Goal: Task Accomplishment & Management: Complete application form

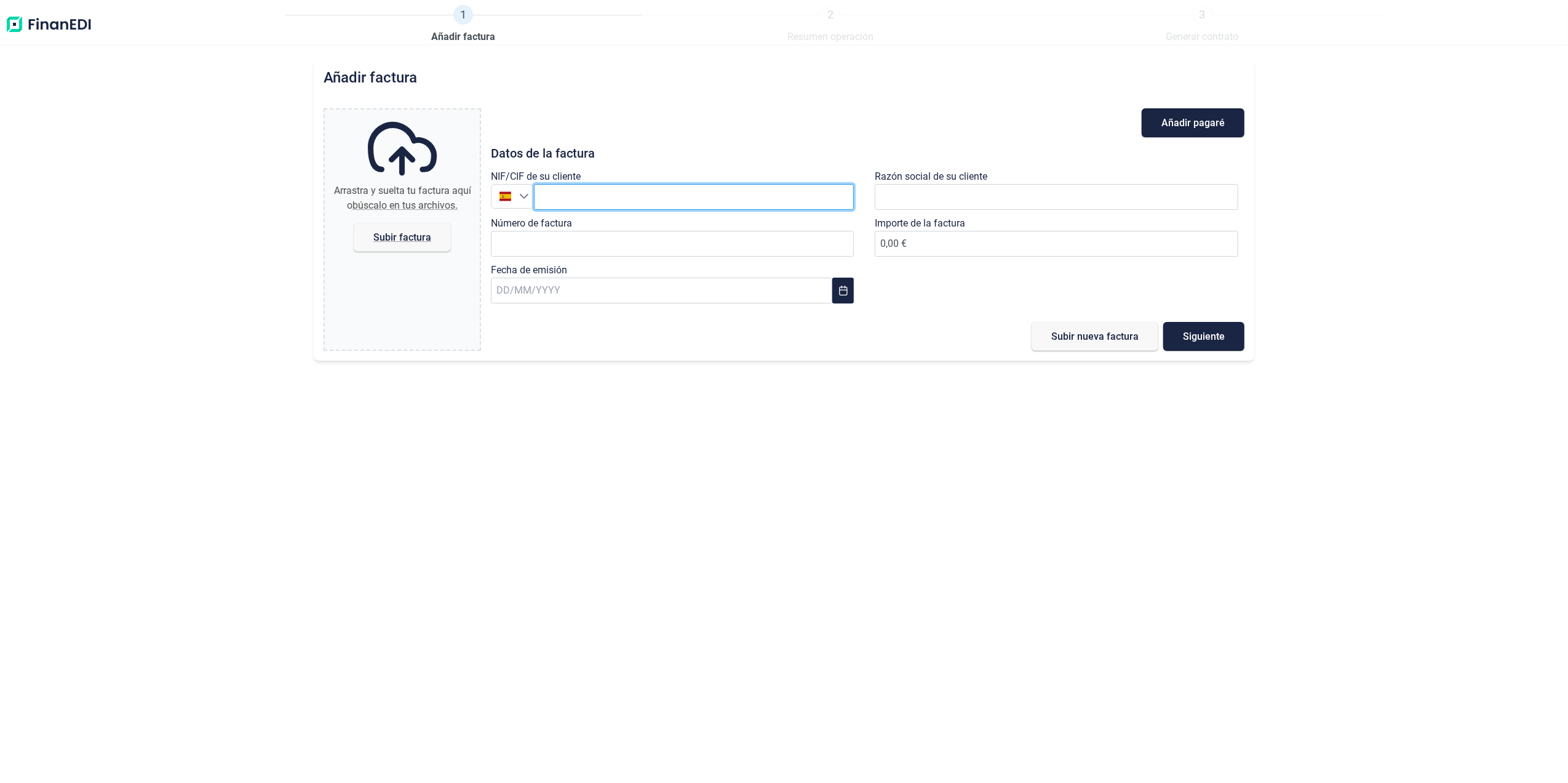
click at [598, 206] on input "text" at bounding box center [694, 197] width 321 height 26
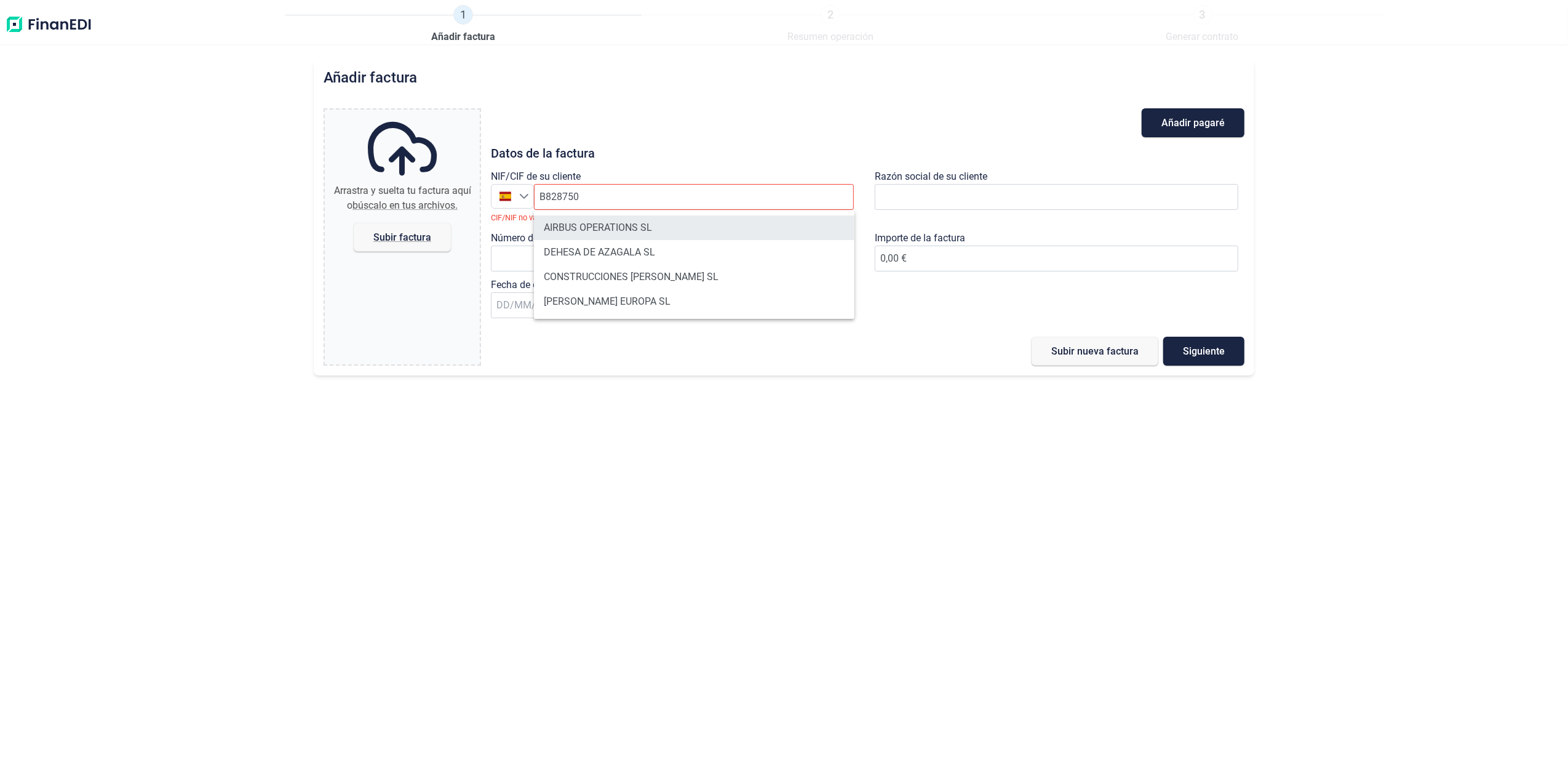
click at [613, 231] on li "AIRBUS OPERATIONS SL" at bounding box center [694, 228] width 321 height 25
type input "B82875055"
type input "AIRBUS OPERATIONS SL"
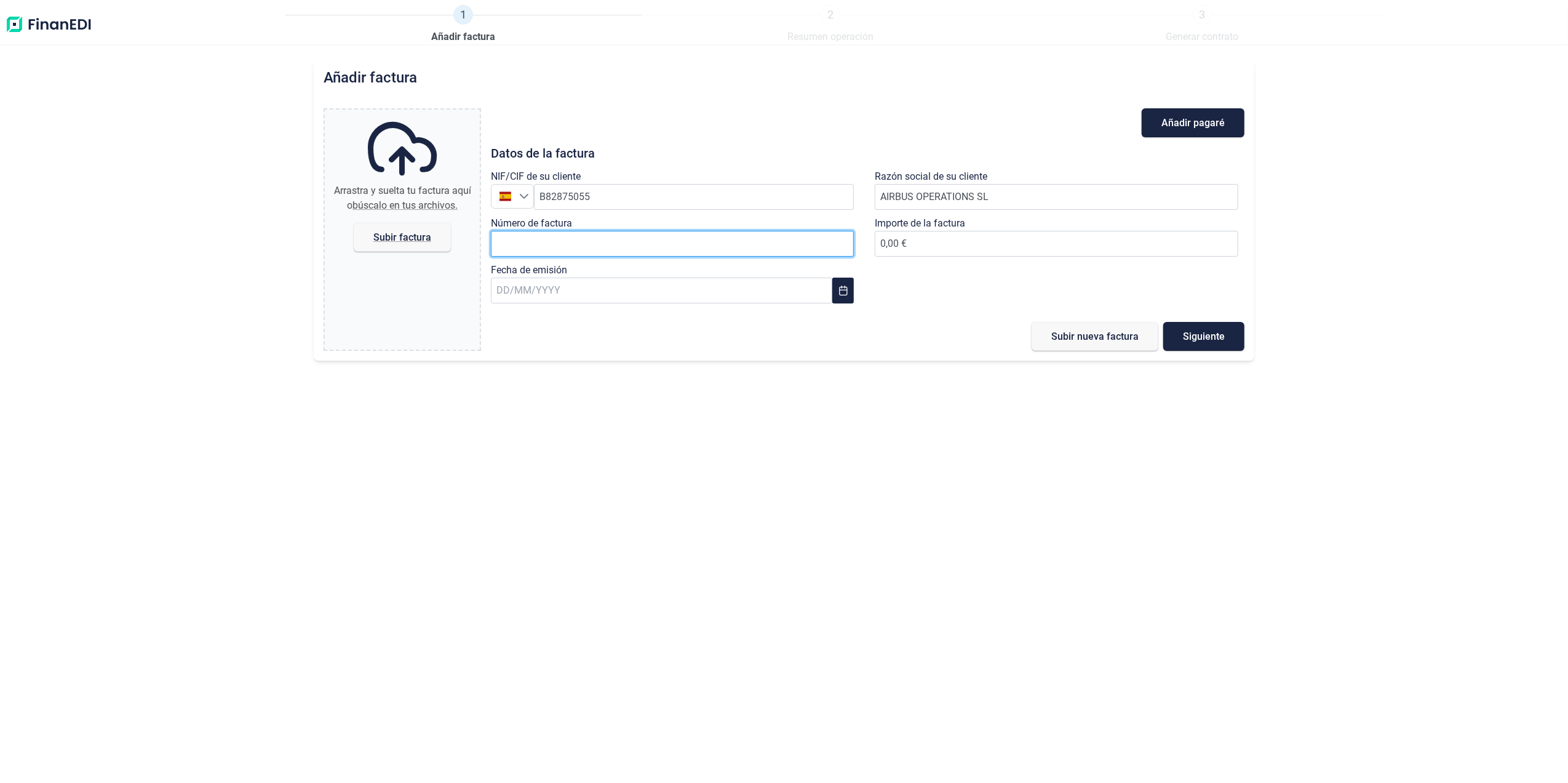
click at [607, 246] on input "Número de factura" at bounding box center [673, 243] width 364 height 26
type input "2018611773"
type input "7.198,05 €"
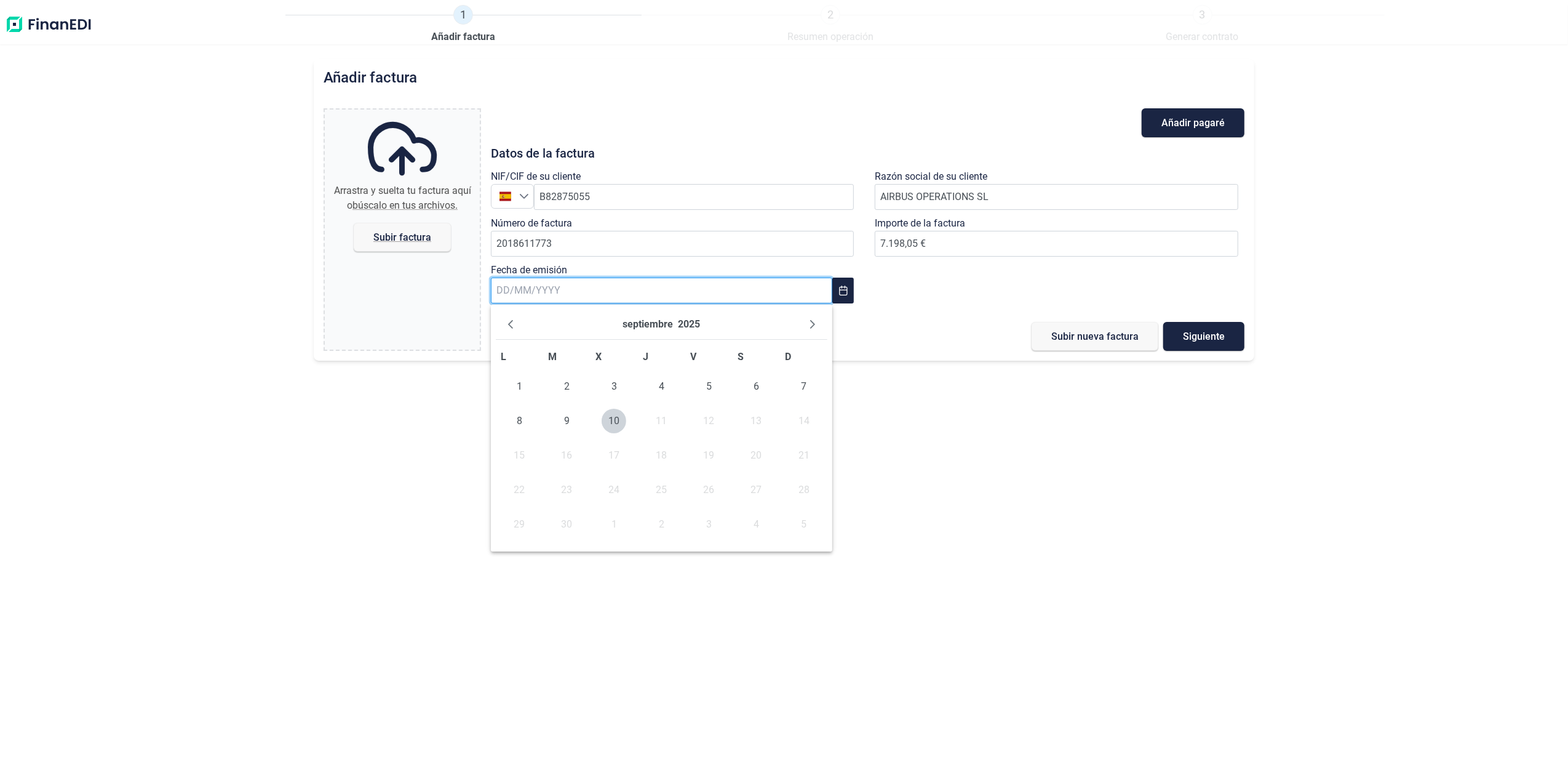
click at [600, 303] on input "text" at bounding box center [662, 290] width 341 height 26
click at [576, 412] on span "9" at bounding box center [566, 421] width 25 height 25
type input "[DATE]"
click at [399, 233] on span "Subir factura" at bounding box center [402, 236] width 58 height 9
click at [399, 113] on input "Arrastra y suelta tu factura aquí o búscalo en tus archivos. Subir factura" at bounding box center [402, 112] width 155 height 4
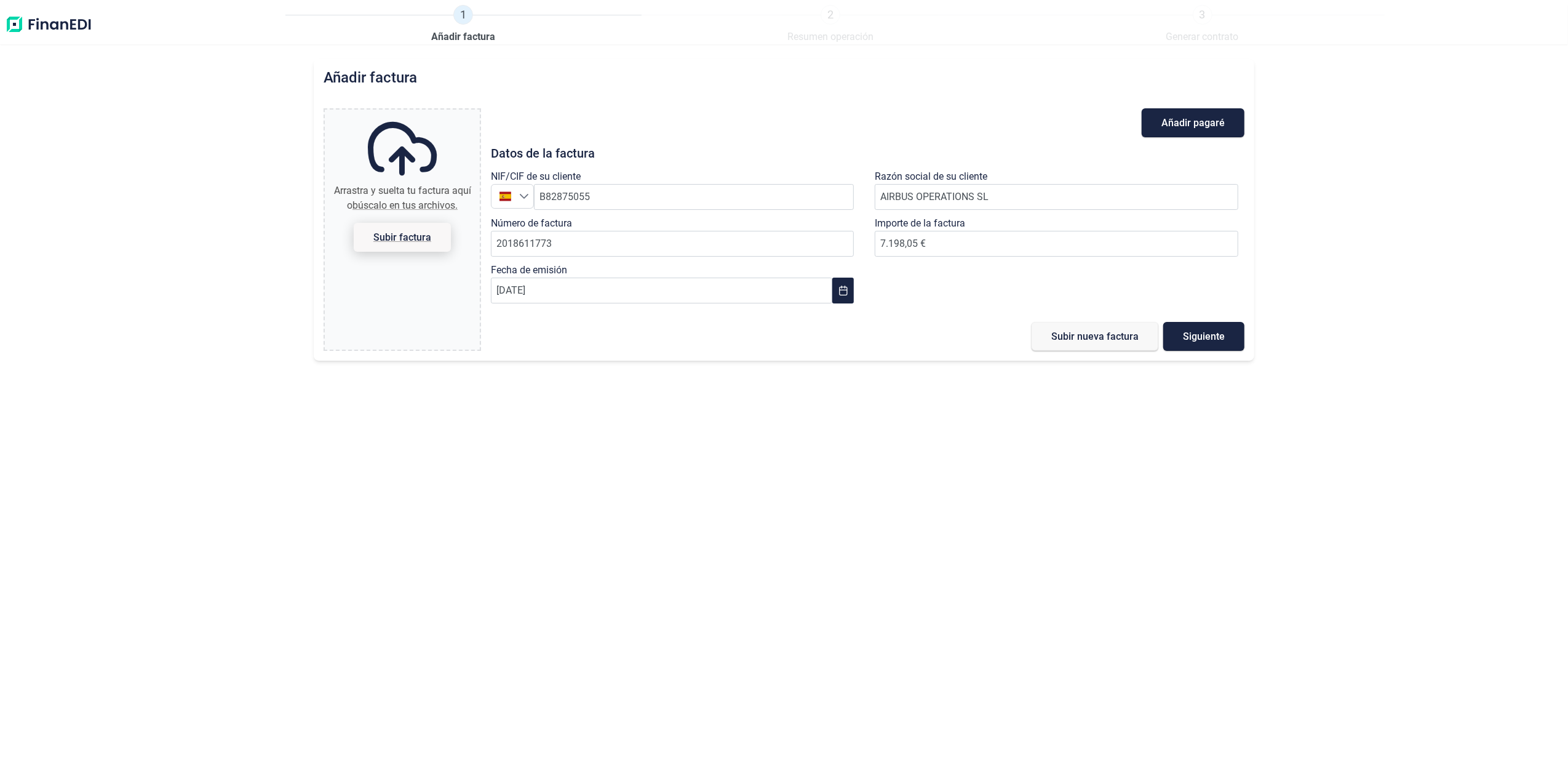
type input "C:\fakepath\2018611773.pdf"
click at [1081, 333] on span "Subir nueva factura" at bounding box center [1094, 336] width 87 height 9
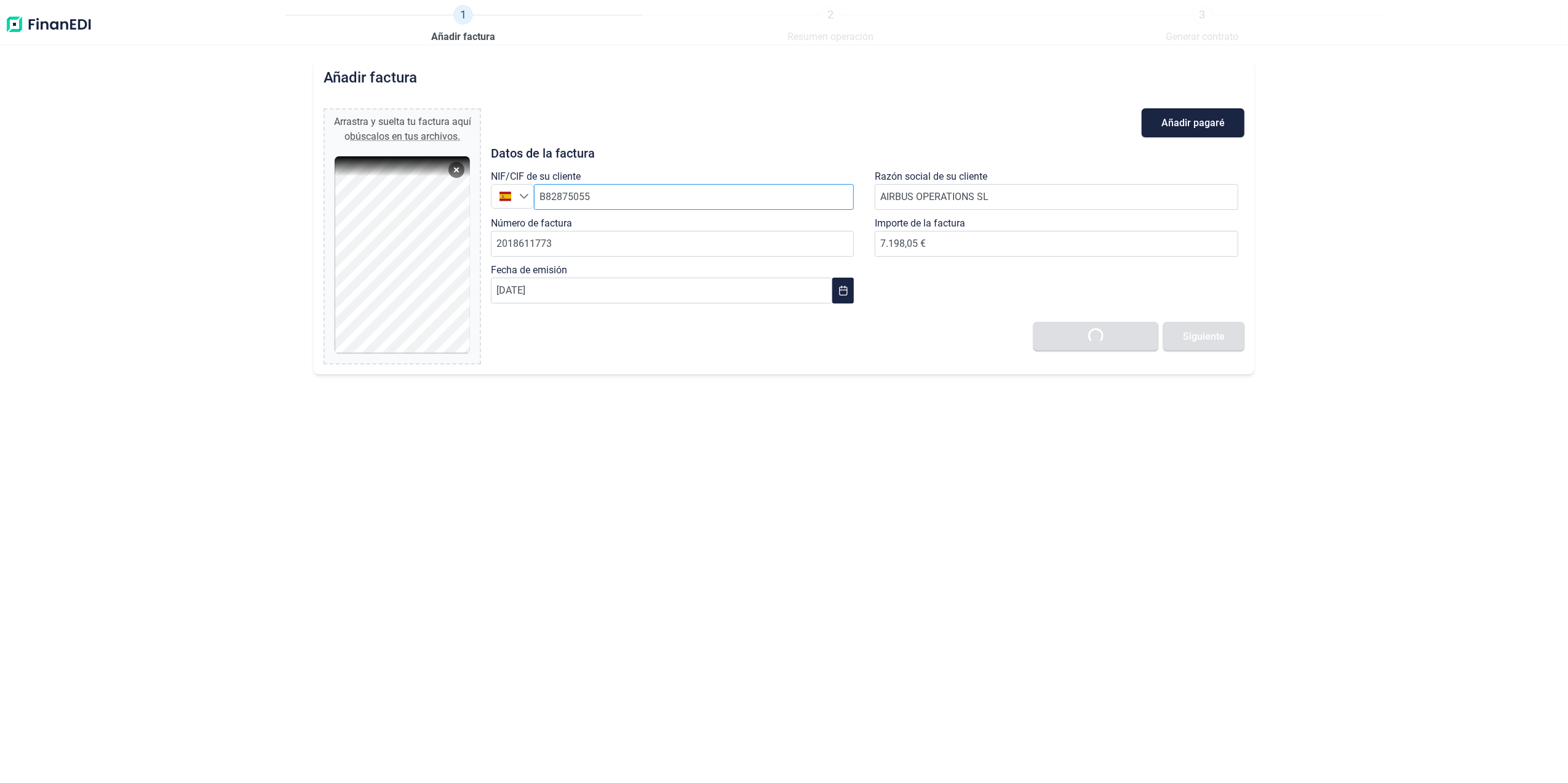
type input "0,00 €"
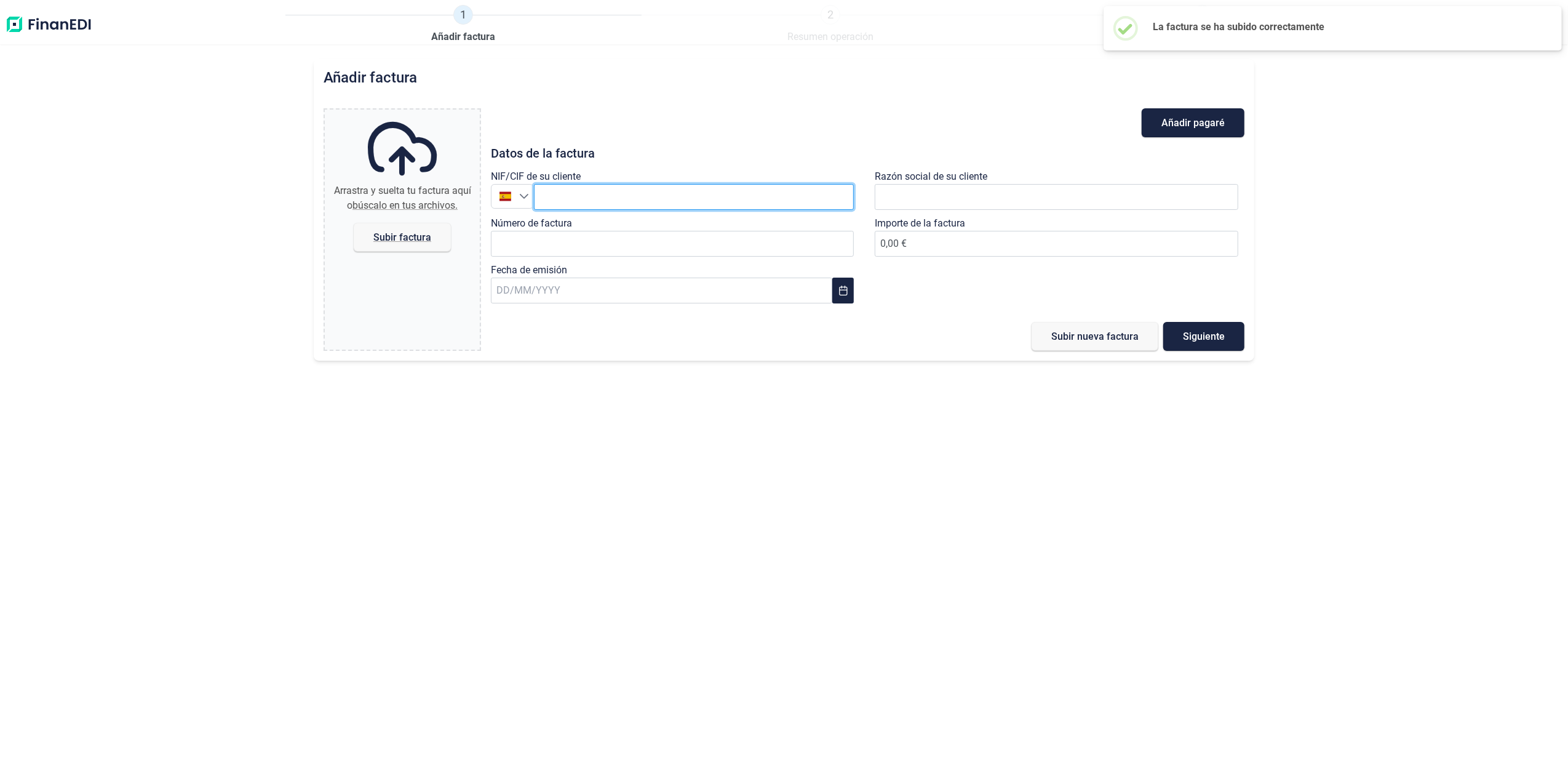
click at [638, 195] on input "text" at bounding box center [694, 197] width 321 height 26
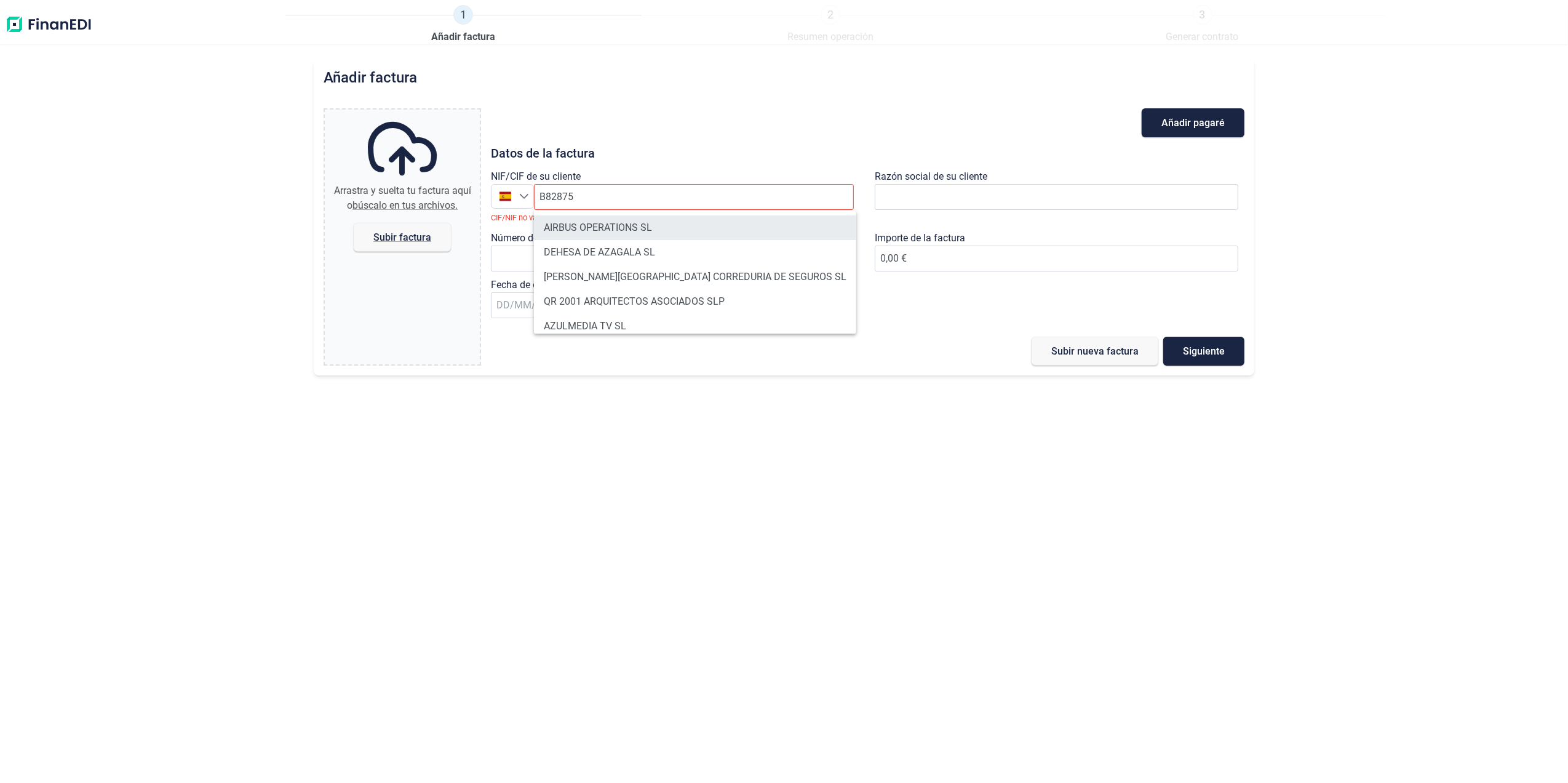
click at [678, 222] on li "AIRBUS OPERATIONS SL" at bounding box center [695, 228] width 323 height 25
type input "B82875055"
type input "AIRBUS OPERATIONS SL"
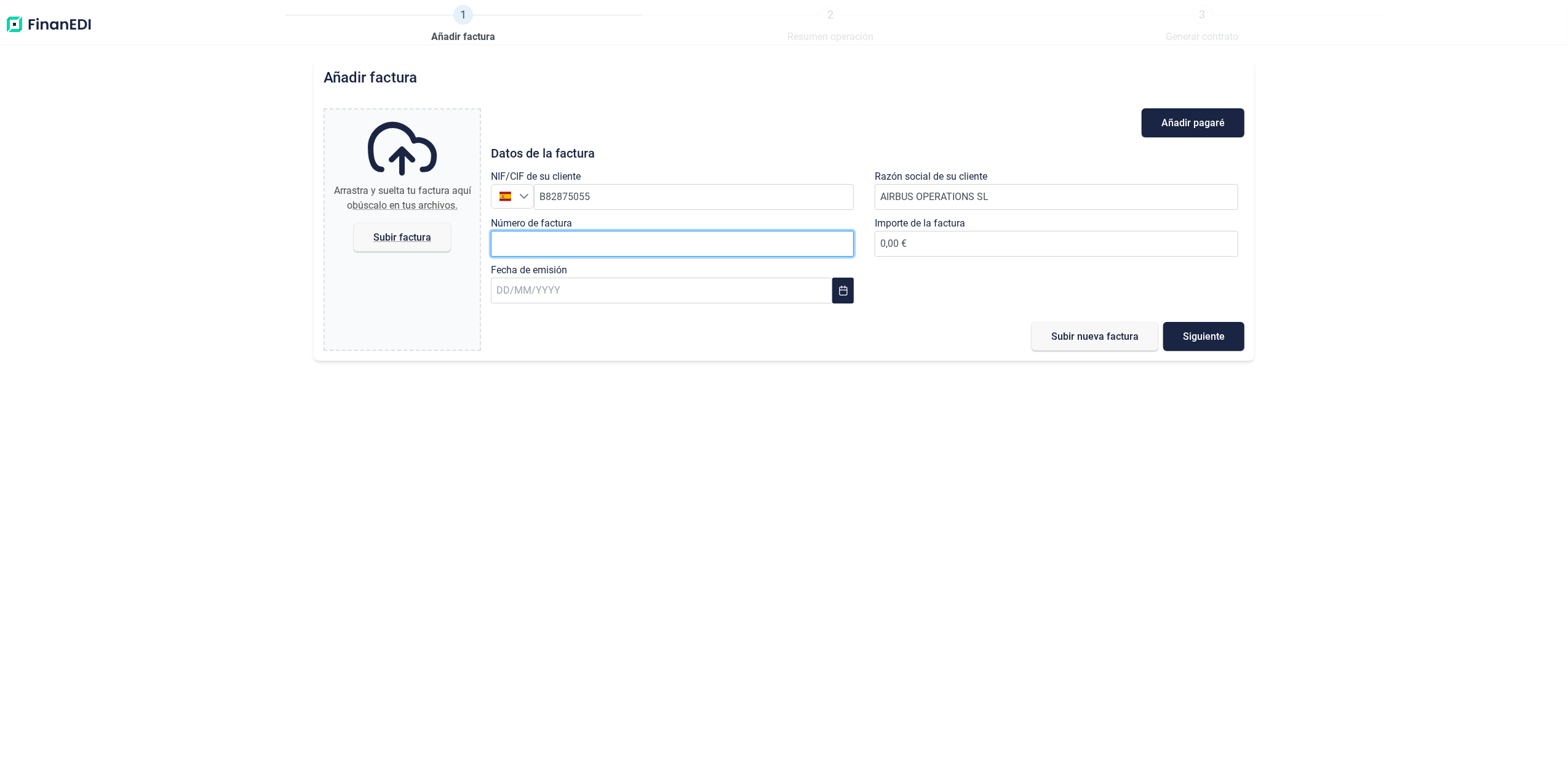
click at [632, 249] on input "Número de factura" at bounding box center [673, 243] width 364 height 26
type input "2018611774"
type input "1.812,10 €"
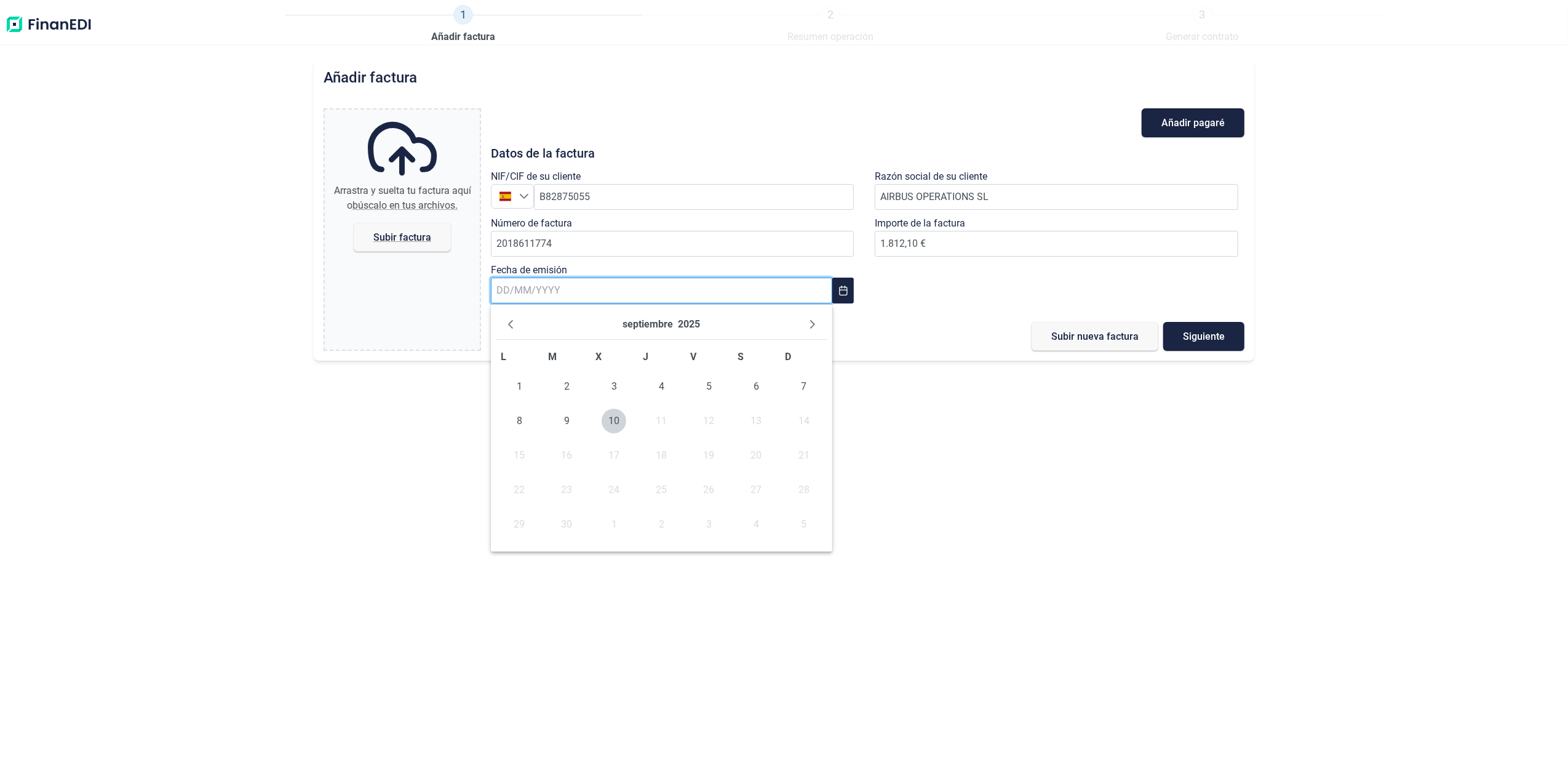
click at [625, 289] on input "text" at bounding box center [662, 290] width 341 height 26
click at [560, 421] on span "9" at bounding box center [566, 421] width 25 height 25
type input "[DATE]"
click at [397, 227] on span "Subir factura" at bounding box center [402, 236] width 97 height 28
click at [397, 113] on input "Arrastra y suelta tu factura aquí o búscalo en tus archivos. Subir factura" at bounding box center [402, 112] width 155 height 4
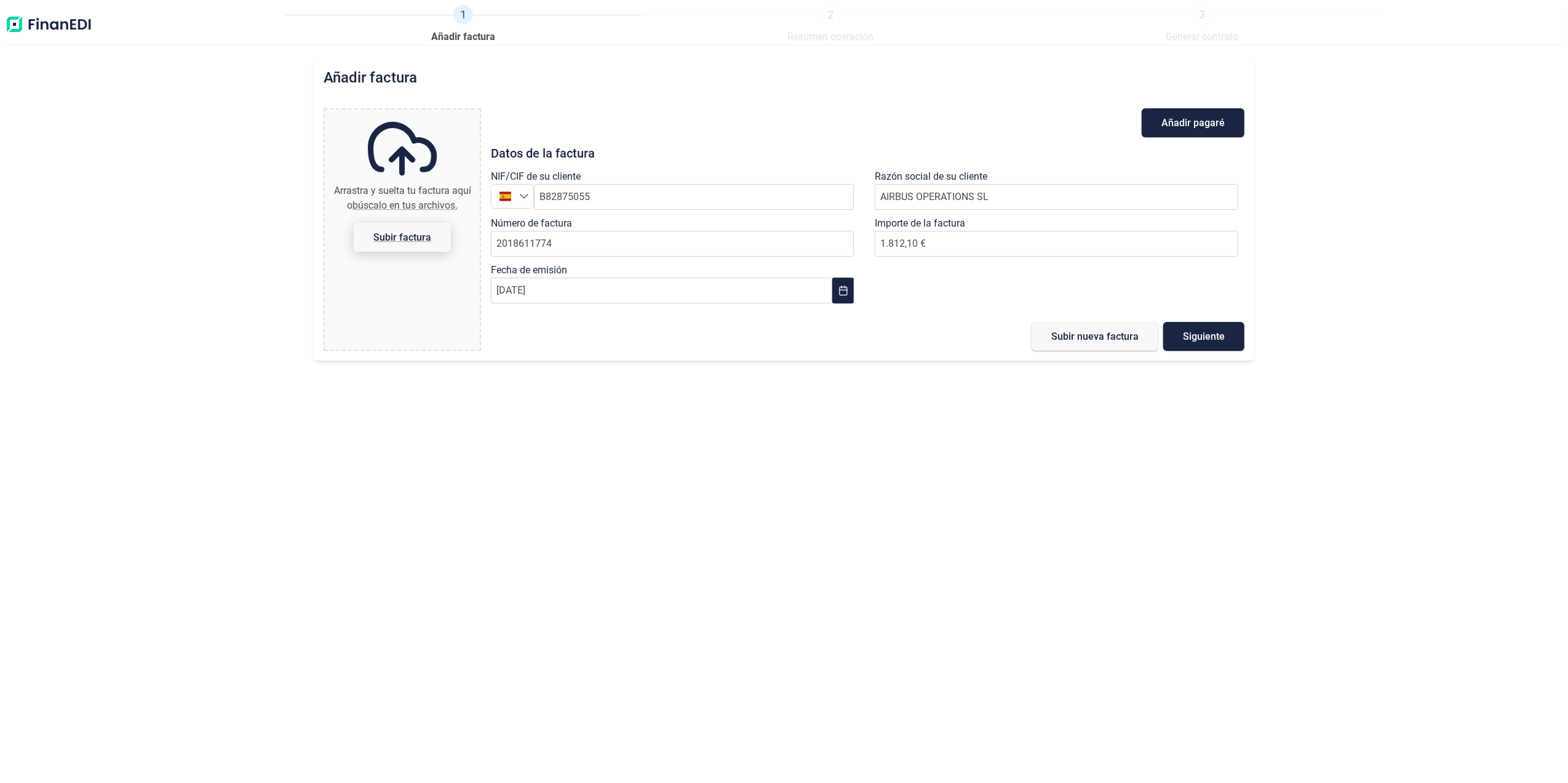
type input "C:\fakepath\2018611774.pdf"
click at [1063, 336] on span "Subir nueva factura" at bounding box center [1094, 336] width 87 height 9
type input "0,00 €"
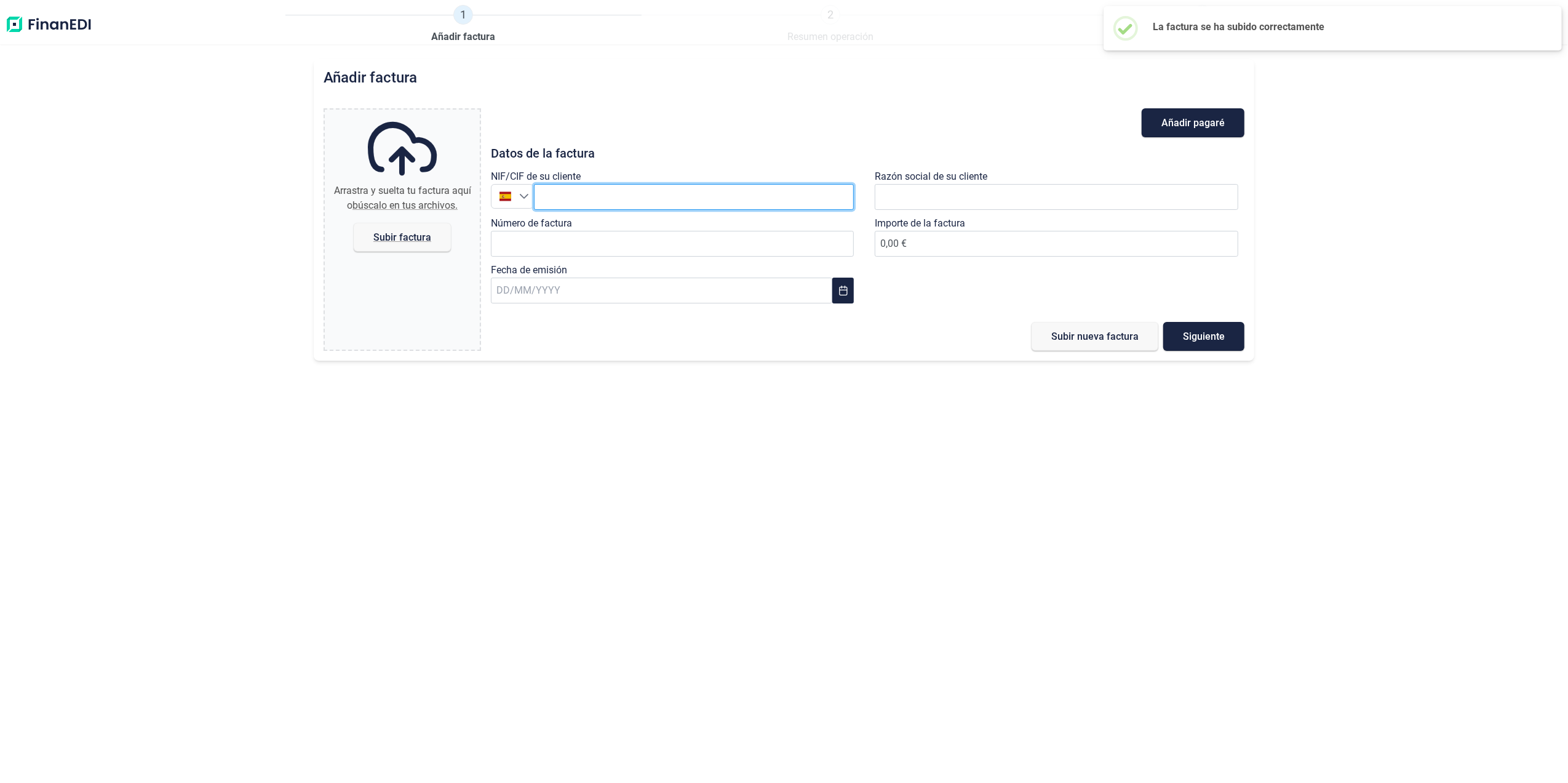
click at [627, 193] on input "text" at bounding box center [694, 197] width 321 height 26
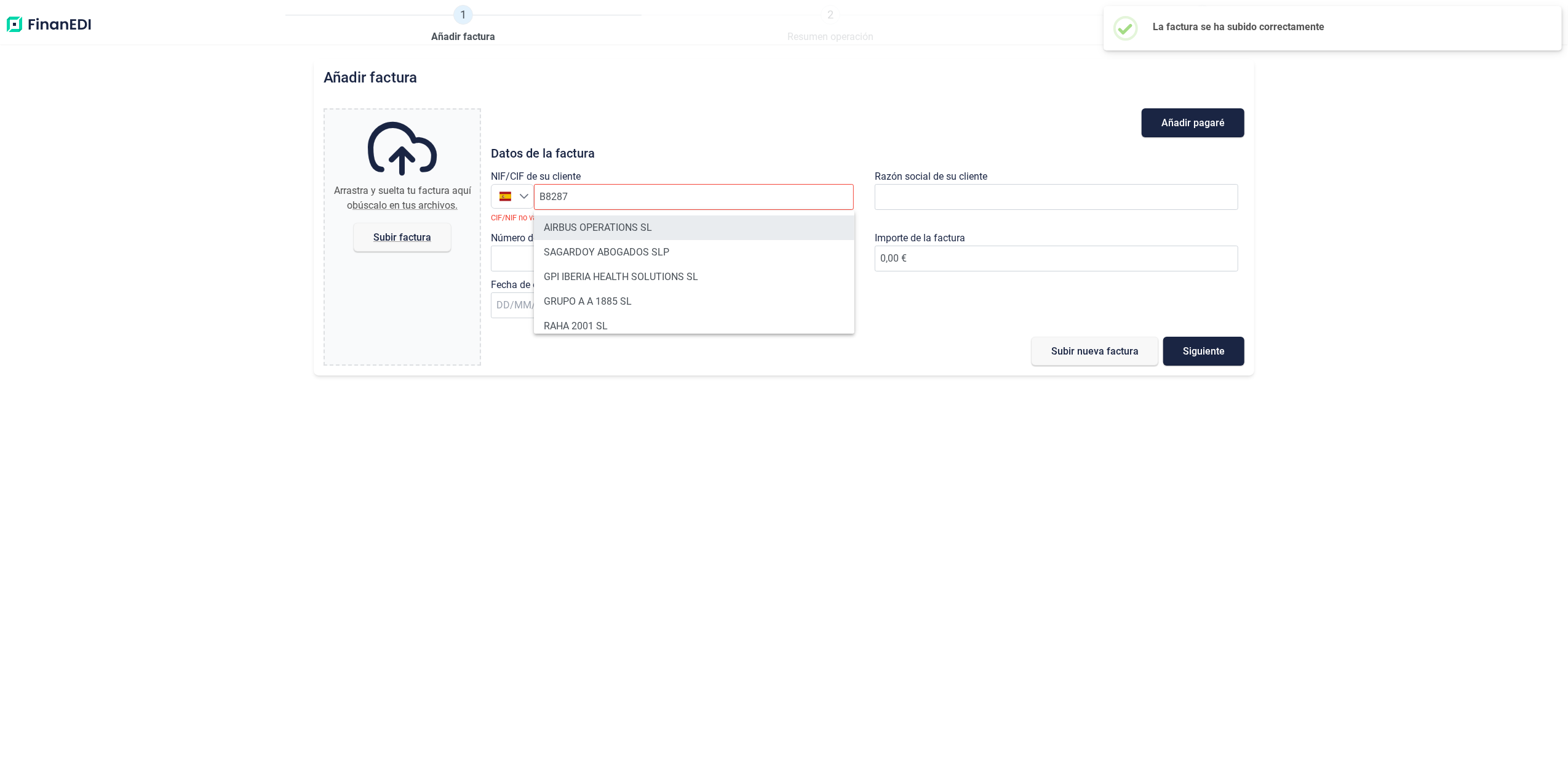
click at [633, 234] on li "AIRBUS OPERATIONS SL" at bounding box center [694, 228] width 321 height 25
type input "B82875055"
type input "AIRBUS OPERATIONS SL"
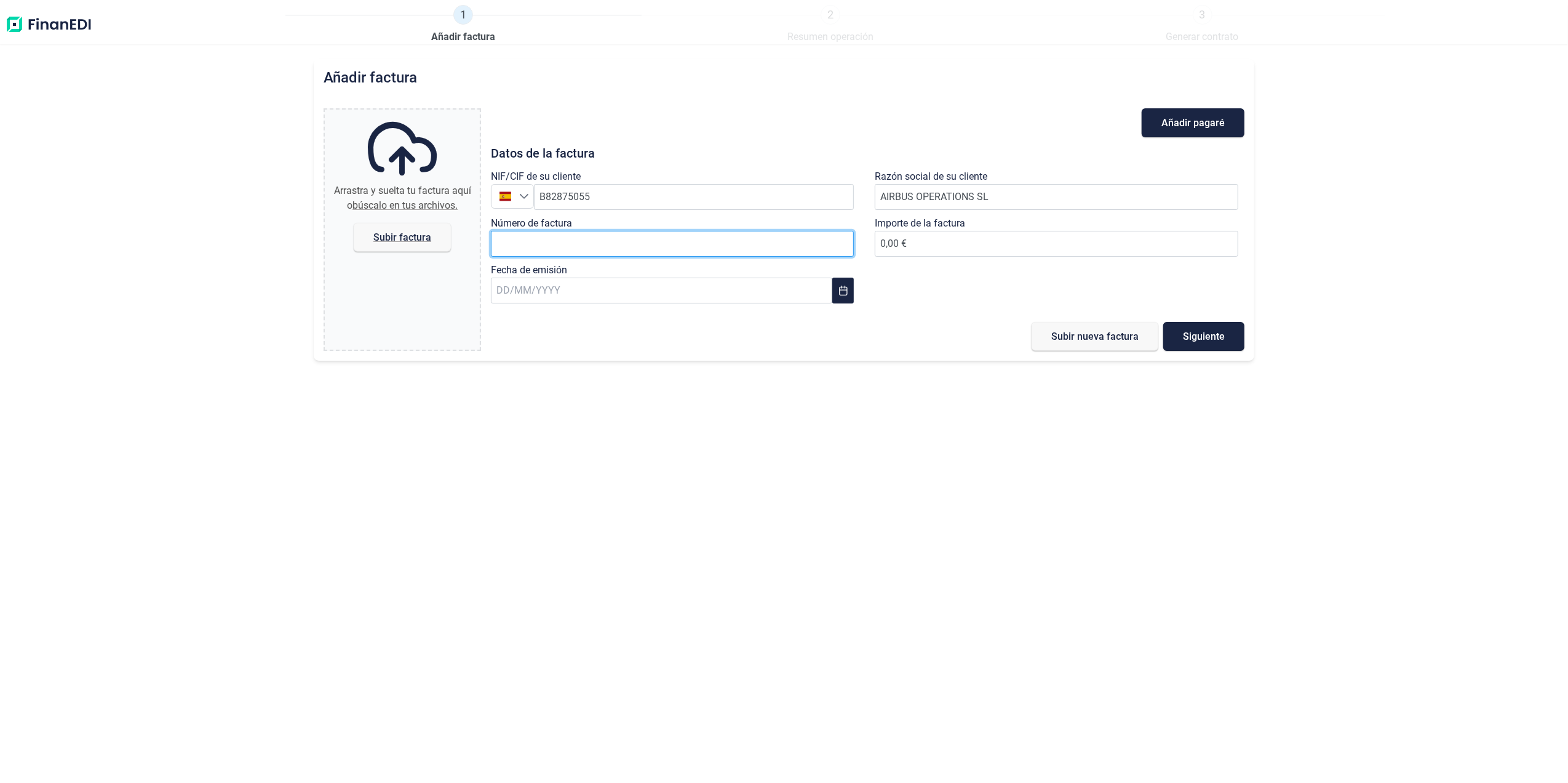
click at [600, 248] on input "Número de factura" at bounding box center [673, 243] width 364 height 26
type input "2018611775"
type input "9.161,15 €"
click at [618, 279] on input "text" at bounding box center [662, 290] width 341 height 26
click at [571, 417] on span "9" at bounding box center [566, 421] width 25 height 25
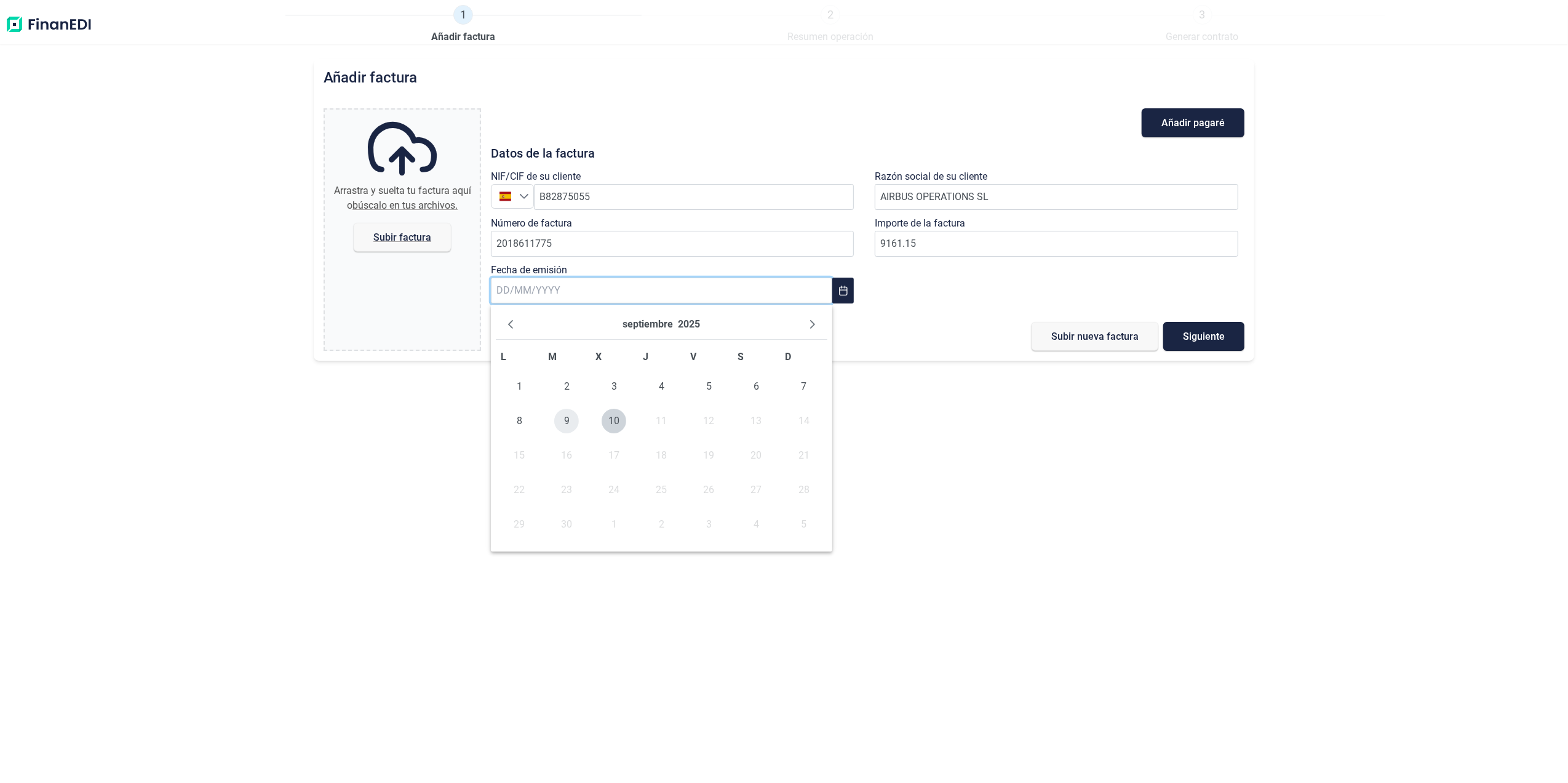
type input "[DATE]"
click at [404, 229] on span "Subir factura" at bounding box center [402, 236] width 97 height 28
click at [404, 113] on input "Arrastra y suelta tu factura aquí o búscalo en tus archivos. Subir factura" at bounding box center [402, 112] width 155 height 4
type input "C:\fakepath\2018611775.pdf"
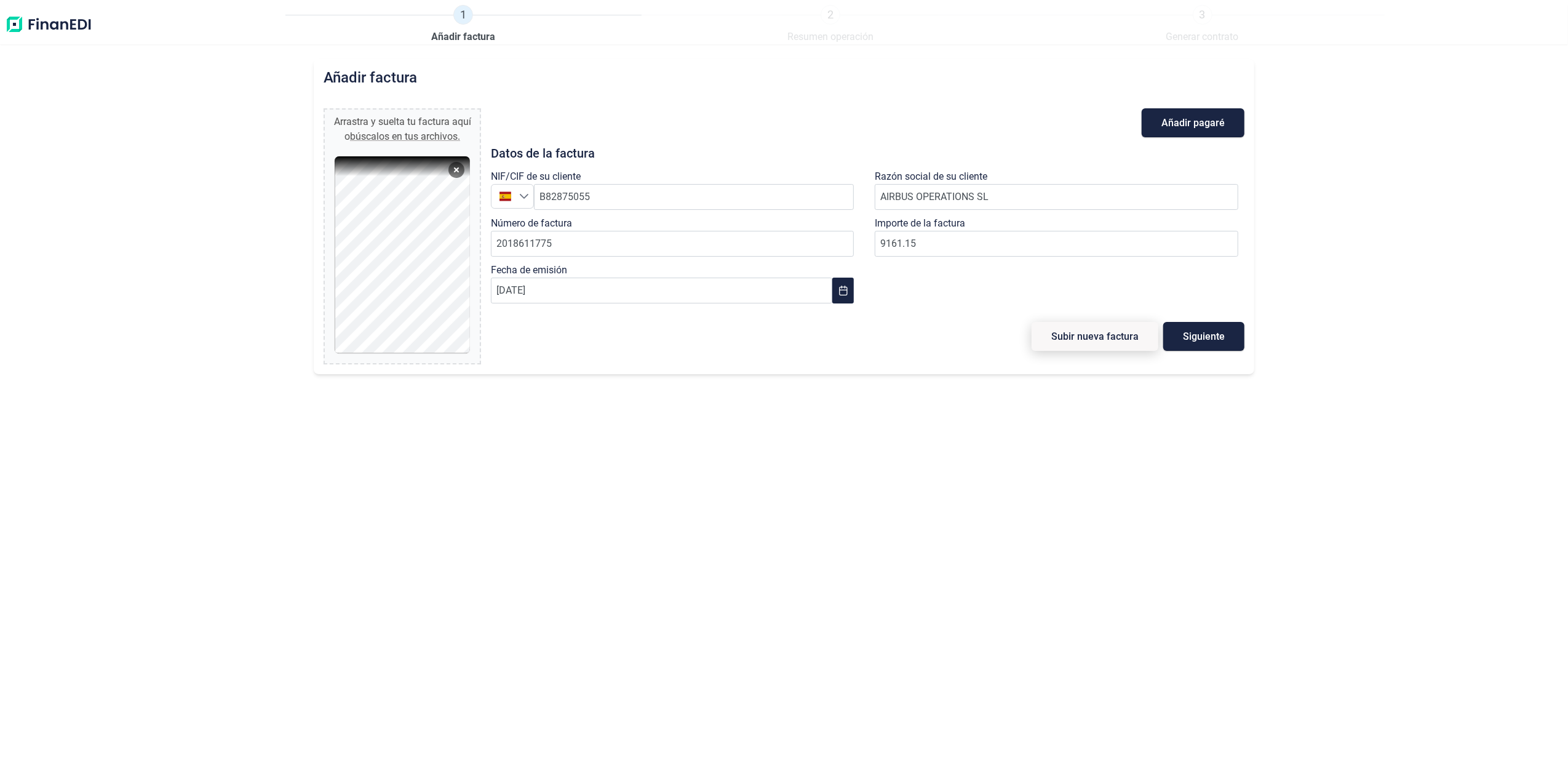
click at [1069, 341] on span "Subir nueva factura" at bounding box center [1094, 336] width 87 height 9
type input "0,00 €"
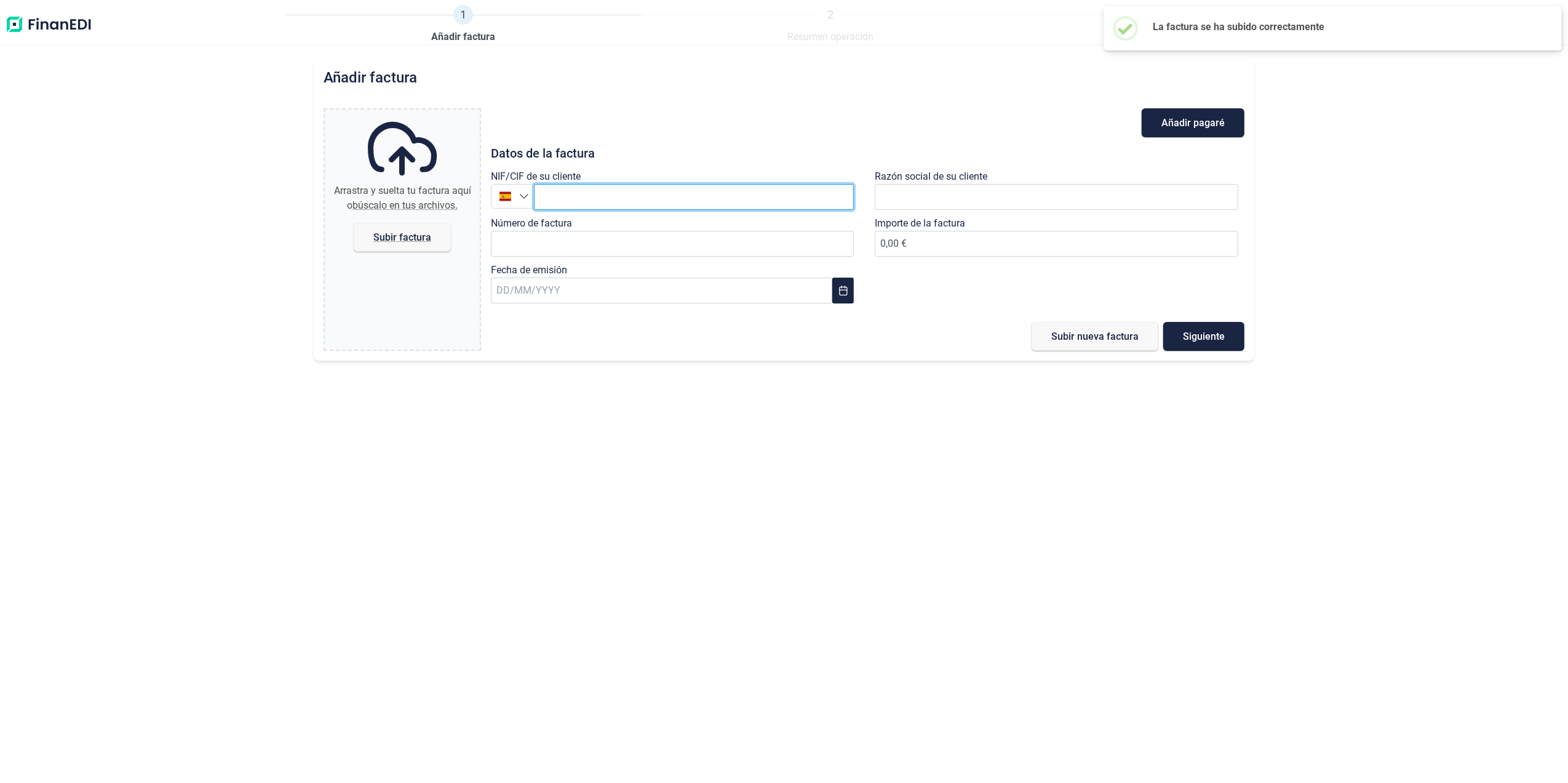
click at [624, 193] on input "text" at bounding box center [694, 197] width 321 height 26
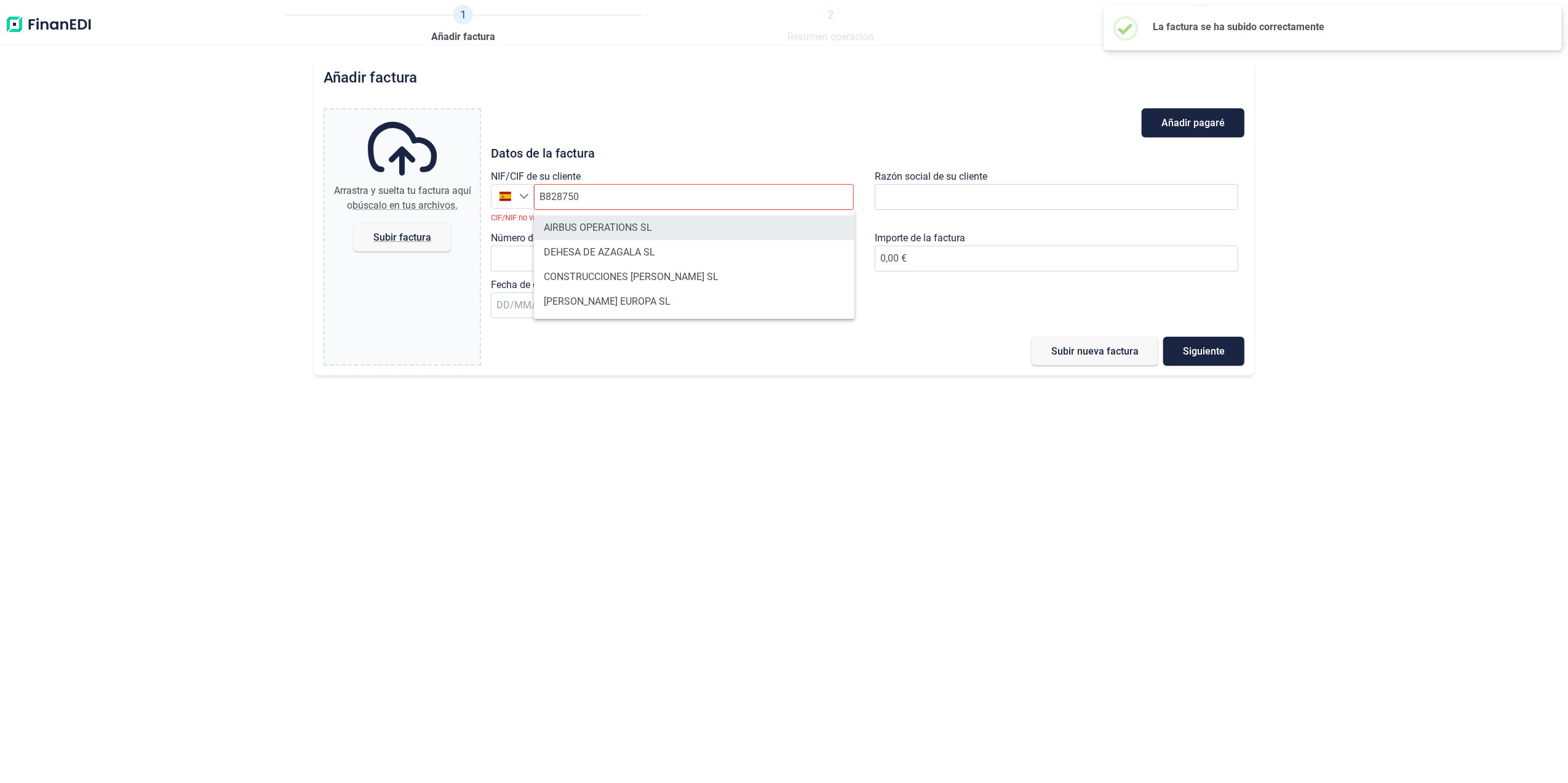
click at [637, 235] on li "AIRBUS OPERATIONS SL" at bounding box center [694, 228] width 321 height 25
type input "B82875055"
type input "AIRBUS OPERATIONS SL"
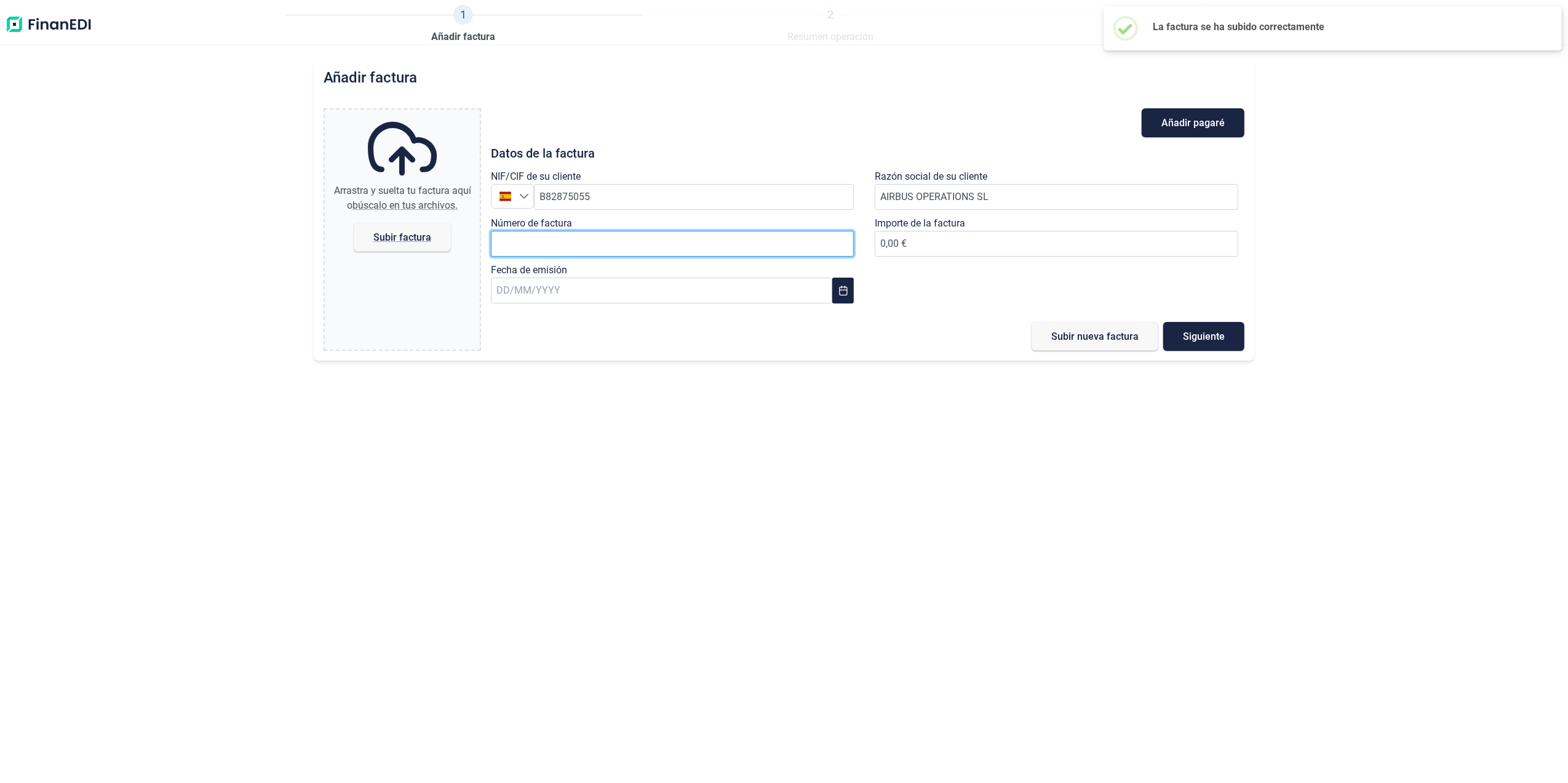
click at [629, 251] on input "Número de factura" at bounding box center [673, 243] width 364 height 26
type input "2018611776"
type input "1.812,10 €"
click at [616, 288] on input "text" at bounding box center [662, 290] width 341 height 26
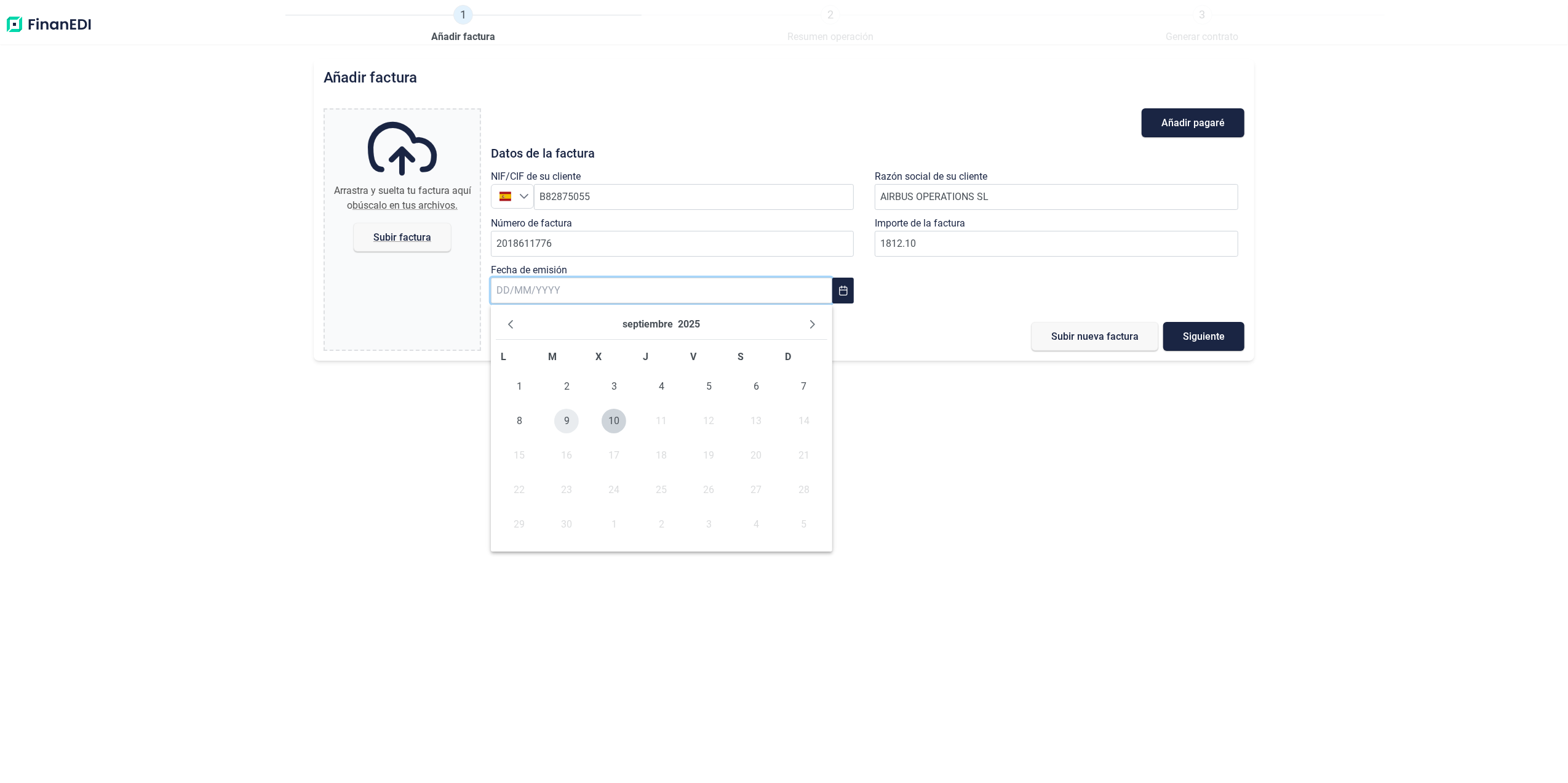
click at [567, 425] on span "9" at bounding box center [566, 421] width 25 height 25
type input "[DATE]"
click at [385, 236] on span "Subir factura" at bounding box center [402, 236] width 58 height 9
click at [385, 113] on input "Arrastra y suelta tu factura aquí o búscalo en tus archivos. Subir factura" at bounding box center [402, 112] width 155 height 4
type input "C:\fakepath\2018611776.pdf"
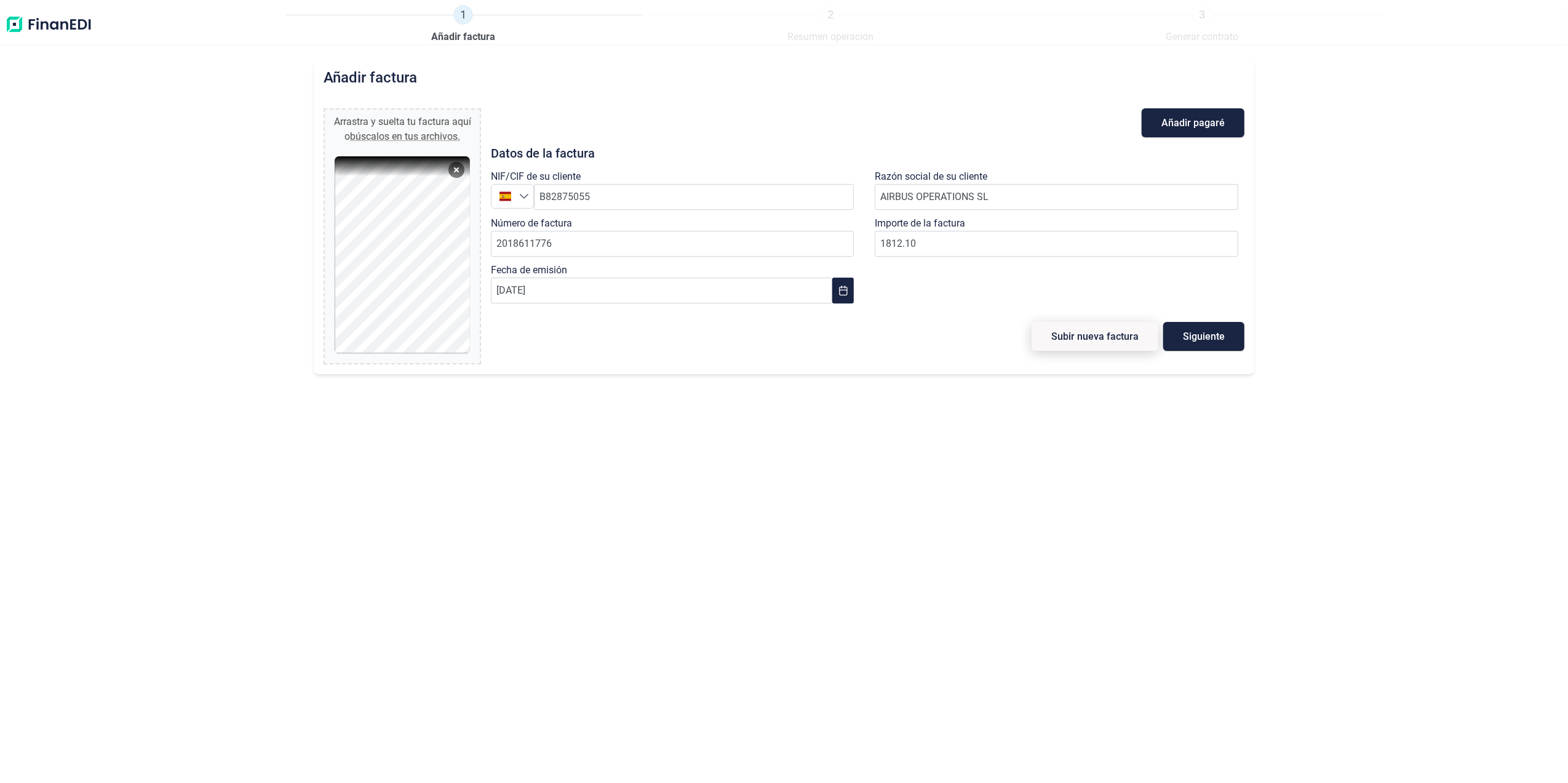
click at [1064, 338] on span "Subir nueva factura" at bounding box center [1094, 336] width 87 height 9
type input "0,00 €"
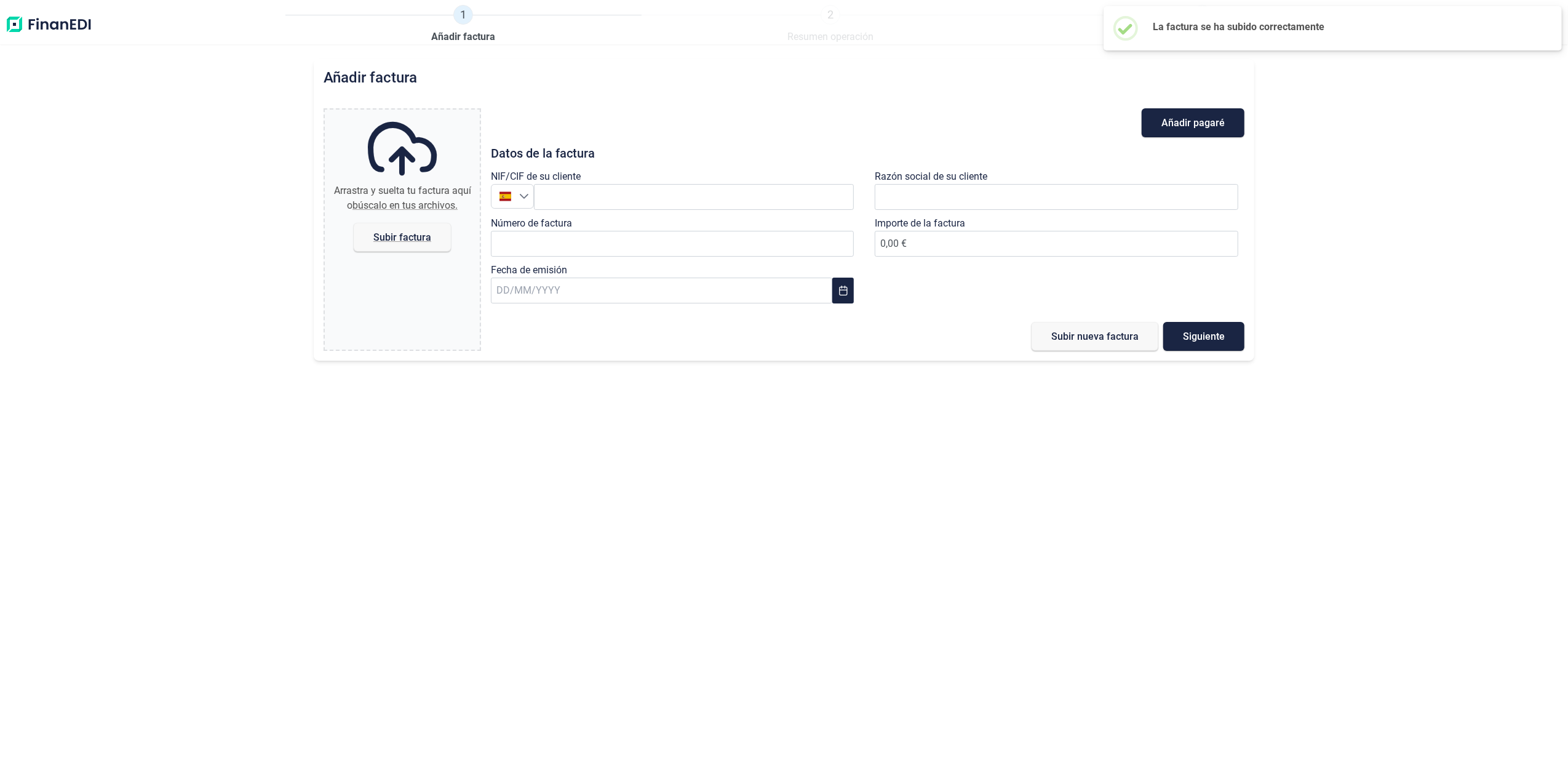
click at [16, 29] on img at bounding box center [48, 25] width 87 height 39
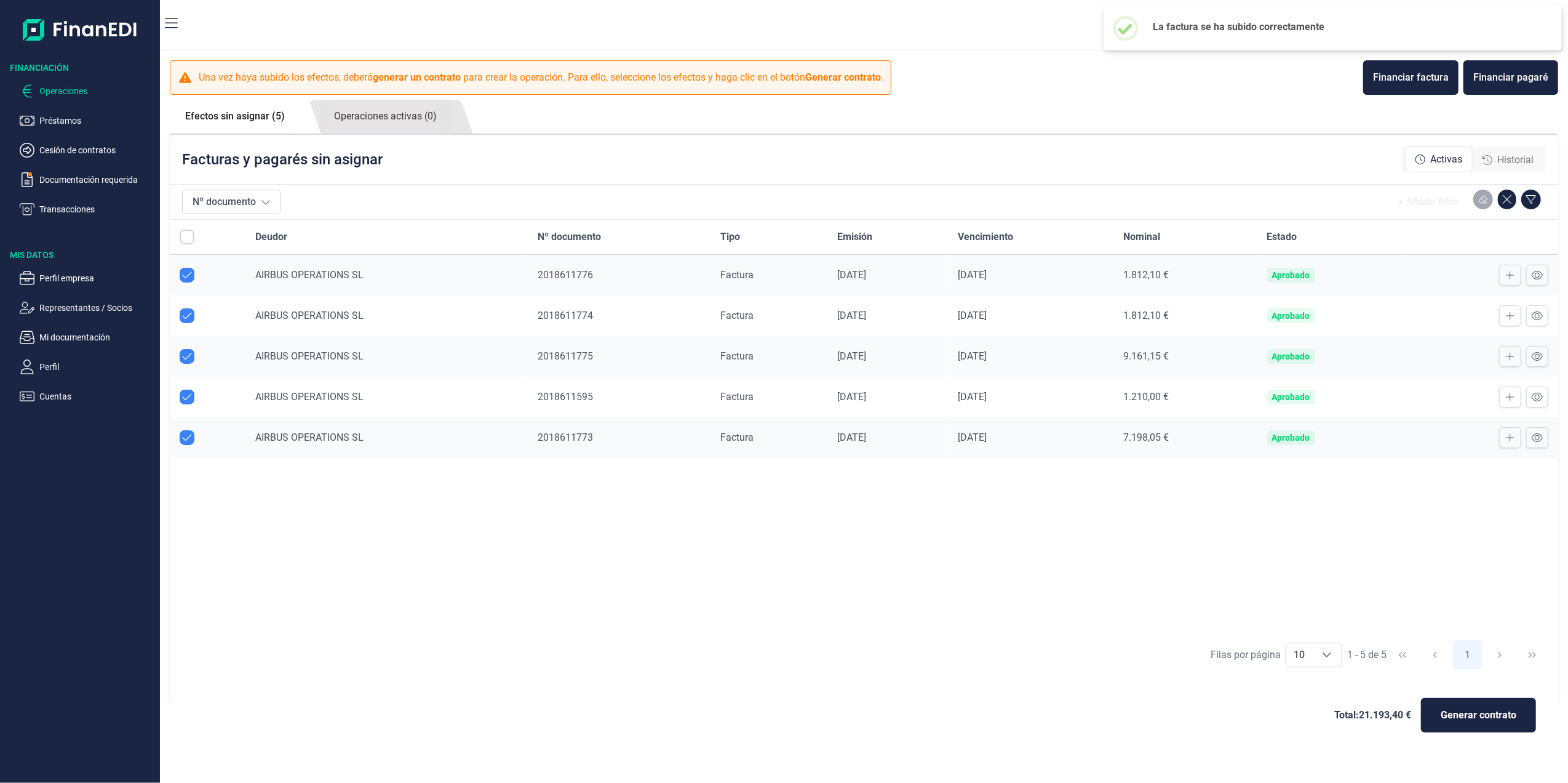
checkbox input "true"
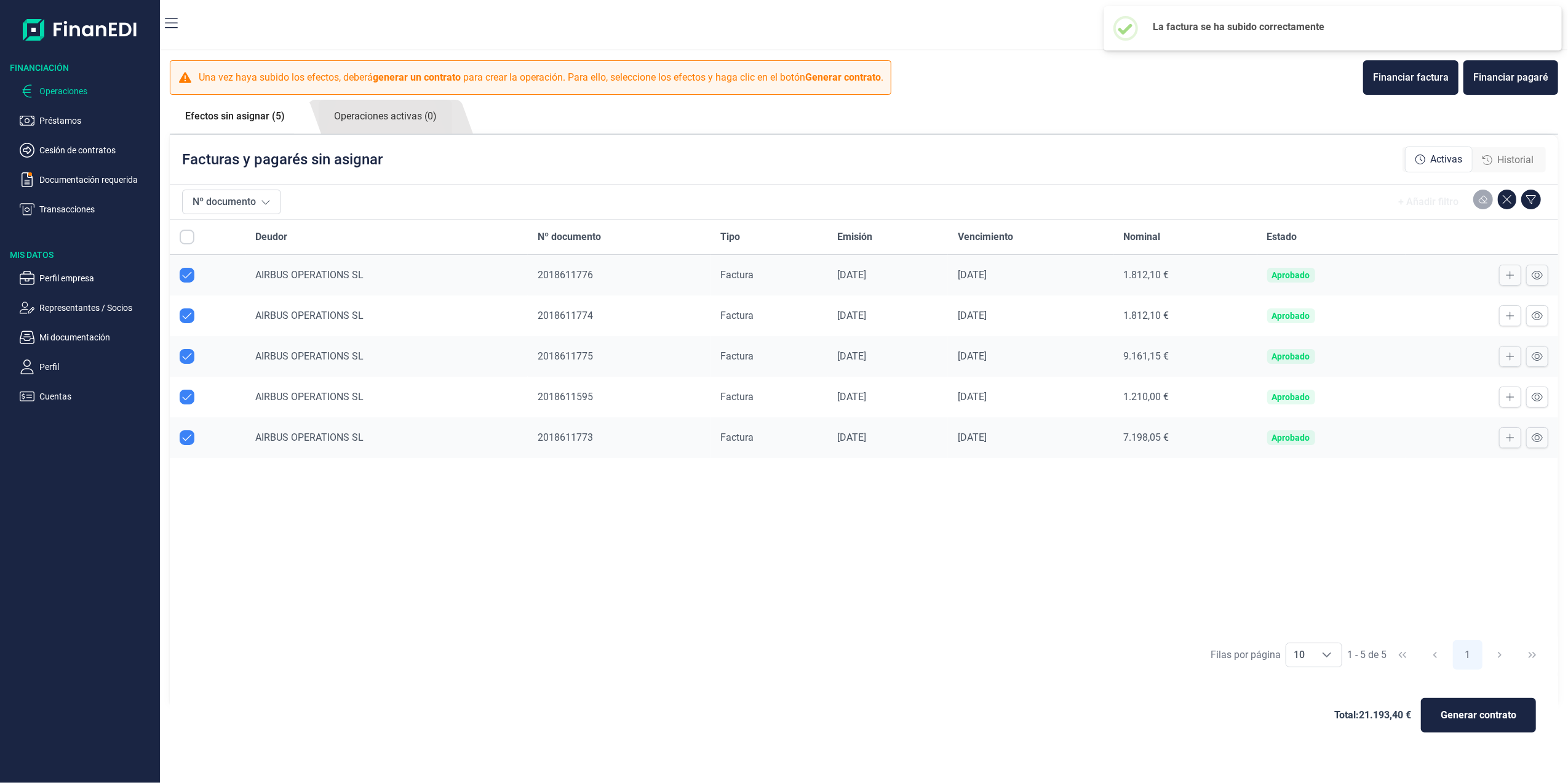
checkbox input "true"
